Goal: Task Accomplishment & Management: Manage account settings

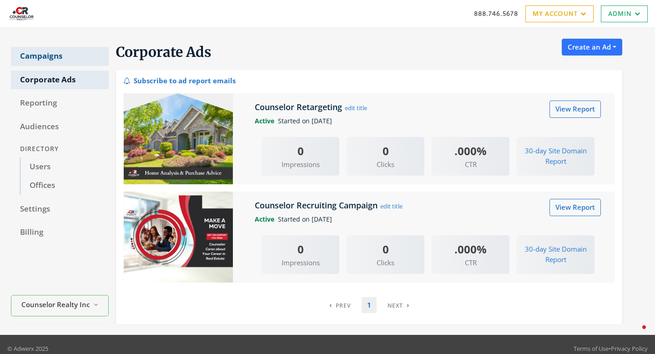
click at [33, 53] on link "Campaigns" at bounding box center [60, 56] width 98 height 19
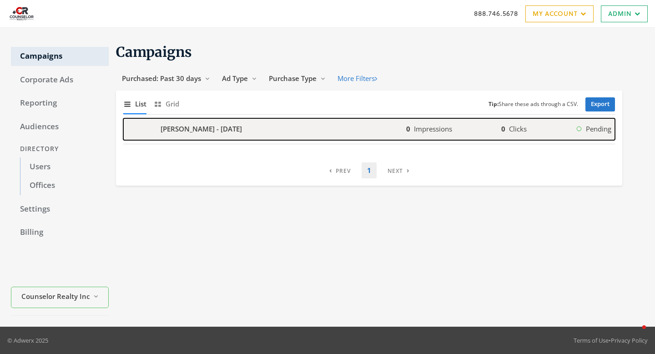
click at [213, 128] on b "Bill Lieb - 2025-09-10" at bounding box center [201, 129] width 81 height 10
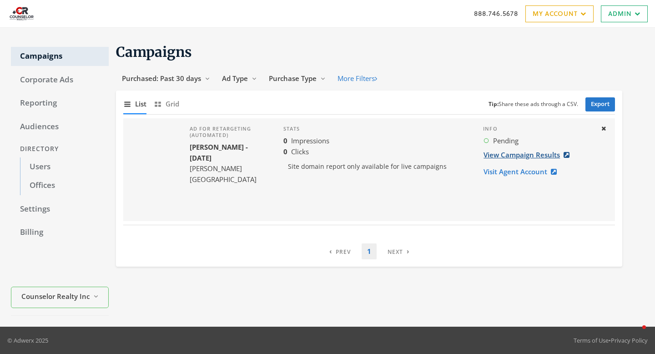
click at [525, 157] on link "View Campaign Results" at bounding box center [529, 155] width 92 height 17
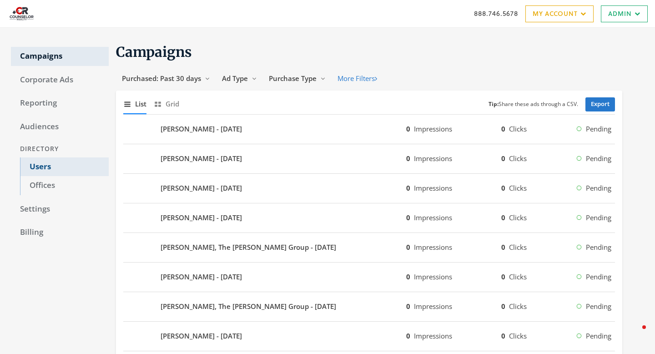
click at [56, 166] on link "Users" at bounding box center [64, 166] width 89 height 19
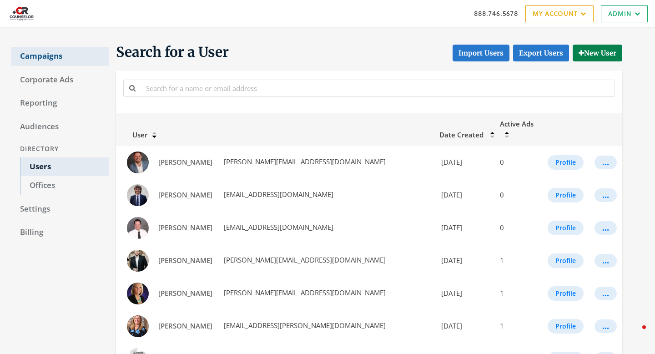
click at [63, 57] on link "Campaigns" at bounding box center [60, 56] width 98 height 19
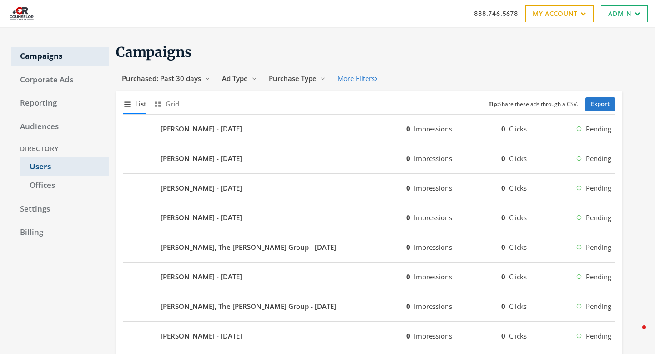
click at [36, 168] on link "Users" at bounding box center [64, 166] width 89 height 19
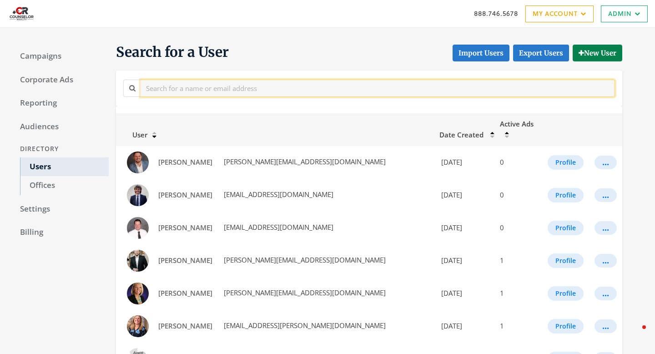
click at [197, 87] on input "text" at bounding box center [378, 88] width 475 height 17
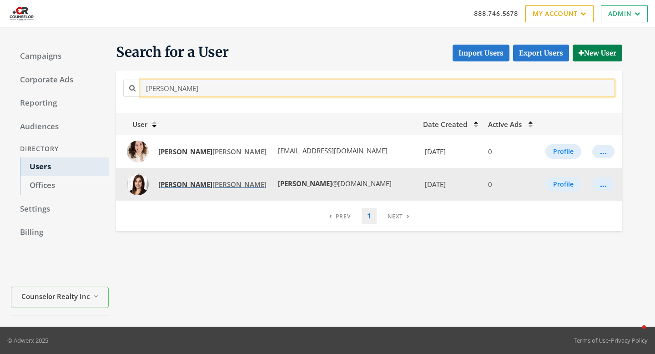
type input "tricia"
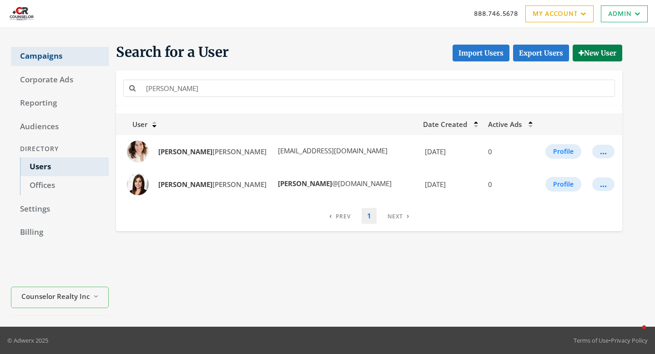
click at [37, 58] on link "Campaigns" at bounding box center [60, 56] width 98 height 19
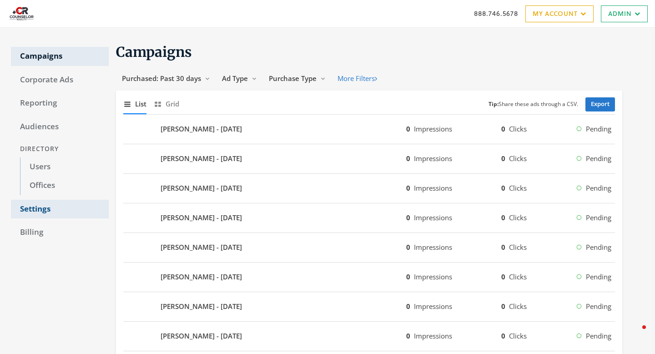
click at [39, 212] on link "Settings" at bounding box center [60, 209] width 98 height 19
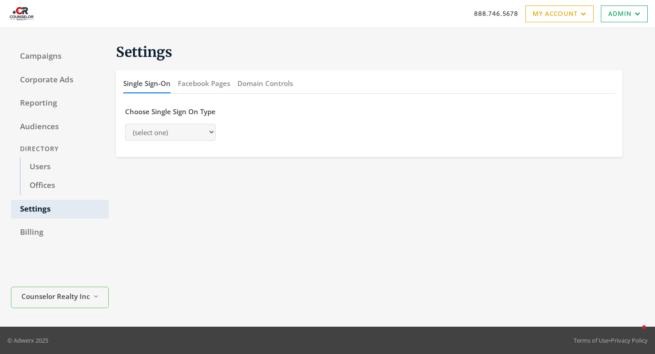
select select "saml"
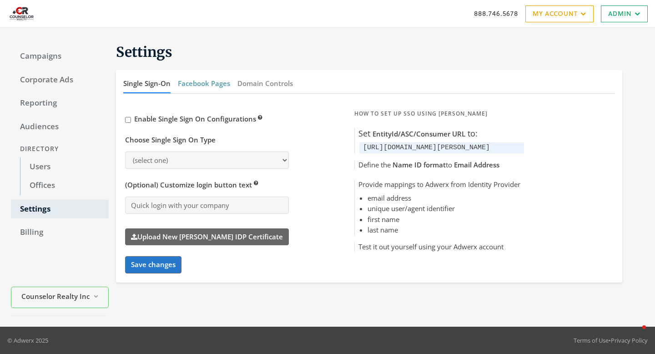
click at [205, 85] on button "Facebook Pages" at bounding box center [204, 84] width 52 height 20
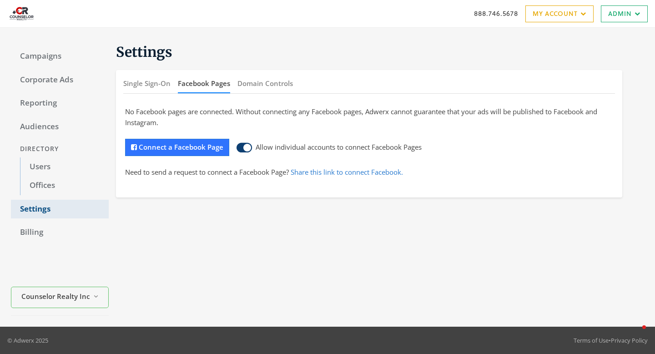
click at [47, 212] on link "Settings" at bounding box center [60, 209] width 98 height 19
click at [61, 48] on link "Campaigns" at bounding box center [60, 56] width 98 height 19
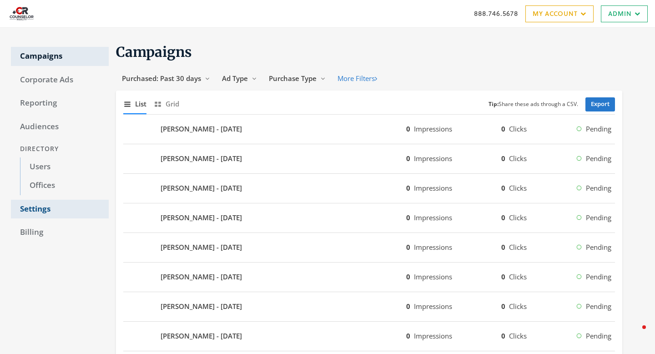
click at [43, 212] on link "Settings" at bounding box center [60, 209] width 98 height 19
select select "saml"
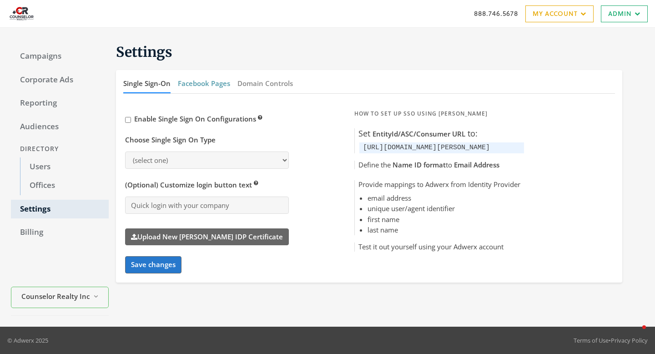
click at [202, 78] on button "Facebook Pages" at bounding box center [204, 84] width 52 height 20
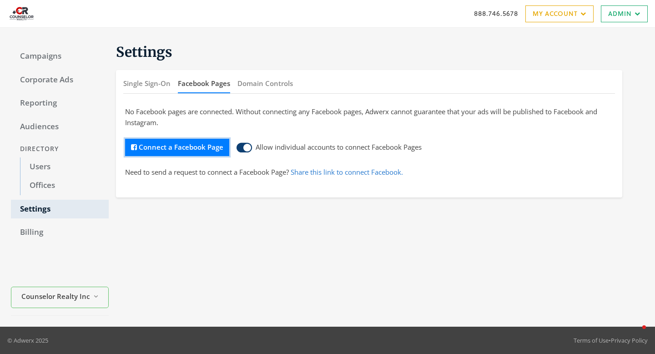
click at [178, 146] on button "Connect a Facebook Page" at bounding box center [177, 147] width 104 height 17
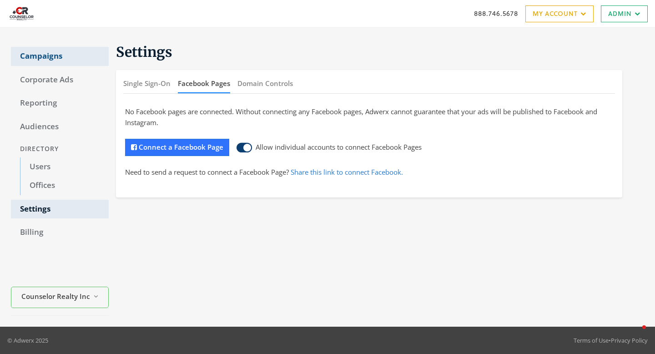
click at [54, 59] on link "Campaigns" at bounding box center [60, 56] width 98 height 19
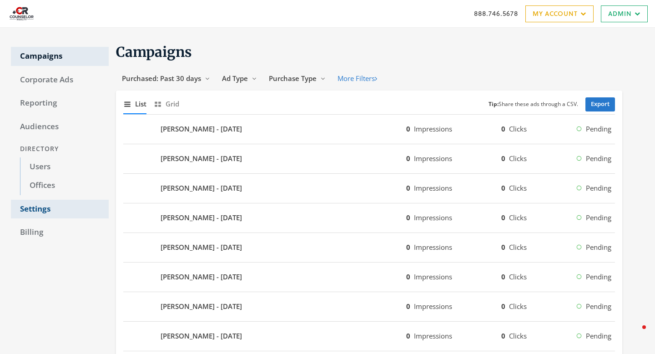
click at [34, 209] on link "Settings" at bounding box center [60, 209] width 98 height 19
select select "saml"
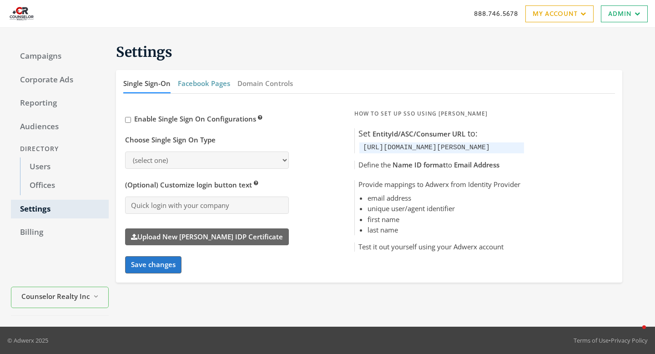
click at [215, 83] on button "Facebook Pages" at bounding box center [204, 84] width 52 height 20
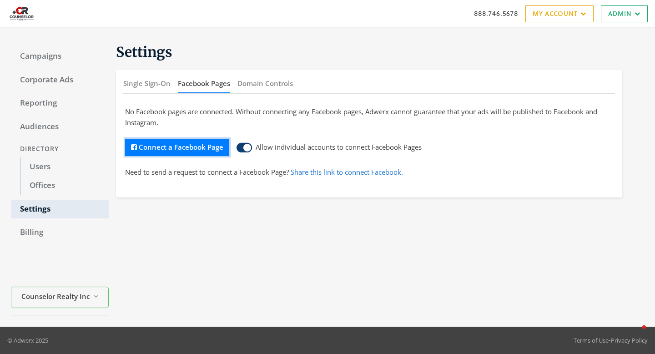
click at [189, 155] on button "Connect a Facebook Page" at bounding box center [177, 147] width 104 height 17
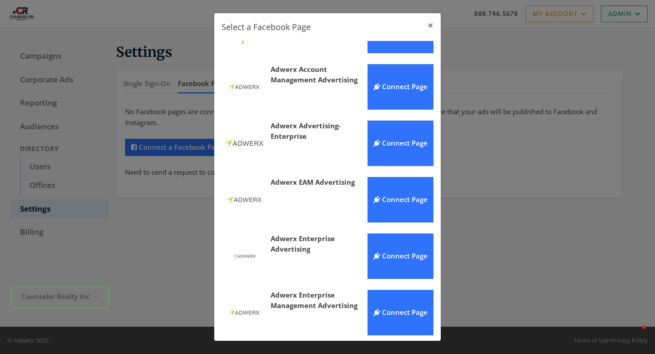
scroll to position [322, 0]
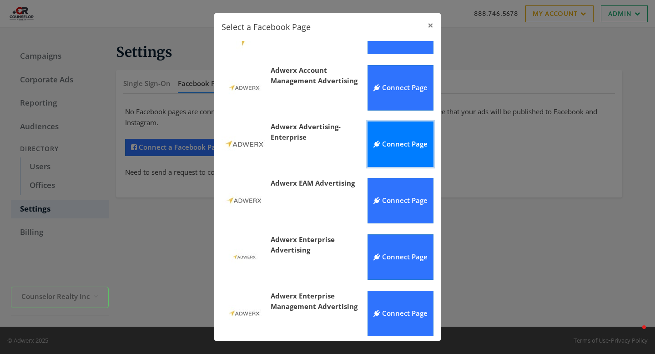
click at [377, 147] on icon "button" at bounding box center [377, 144] width 7 height 7
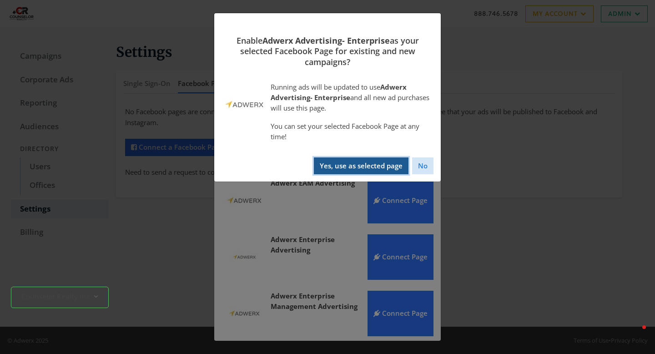
click at [371, 161] on button "Yes, use as selected page" at bounding box center [361, 165] width 95 height 17
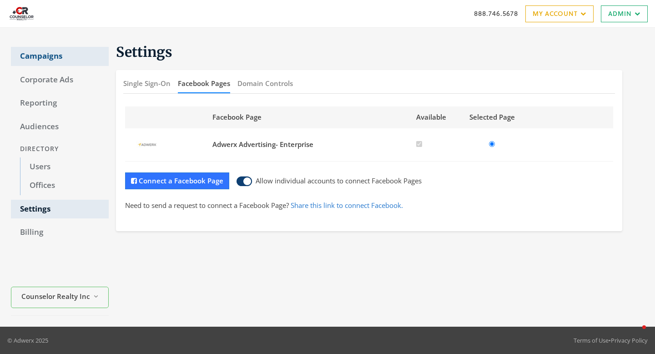
click at [55, 54] on link "Campaigns" at bounding box center [60, 56] width 98 height 19
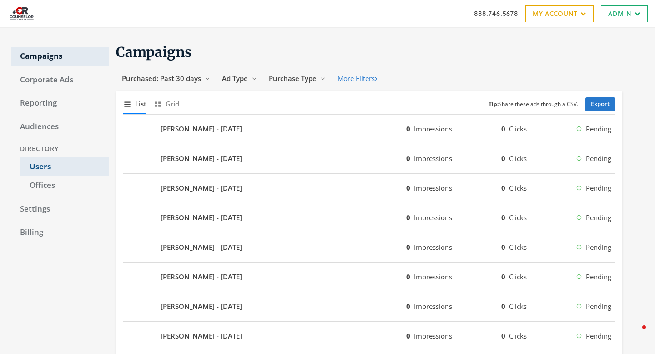
click at [42, 172] on link "Users" at bounding box center [64, 166] width 89 height 19
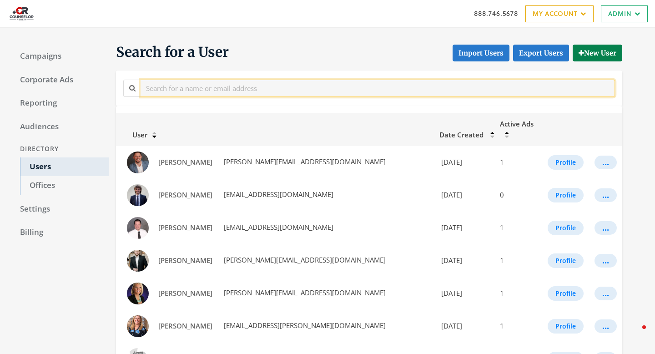
click at [190, 85] on input "text" at bounding box center [378, 88] width 475 height 17
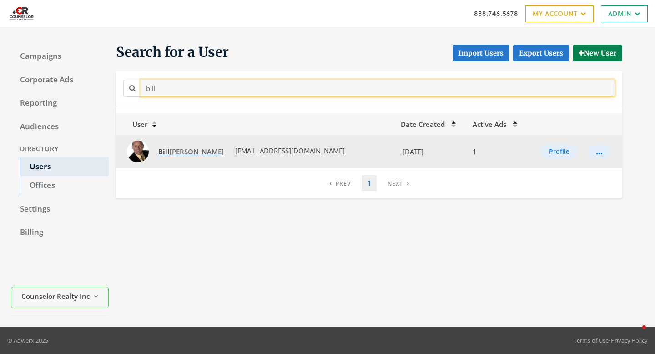
type input "bill"
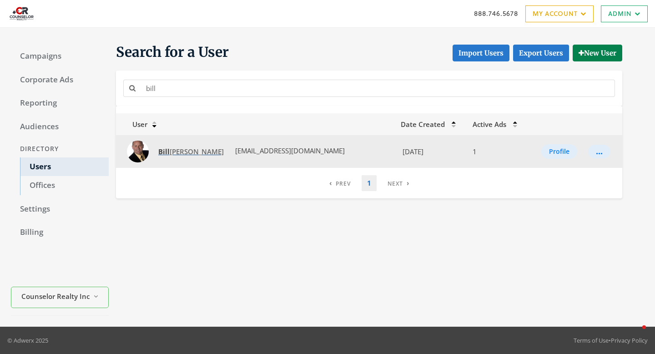
click at [175, 153] on span "Bill Lieb" at bounding box center [191, 151] width 66 height 9
